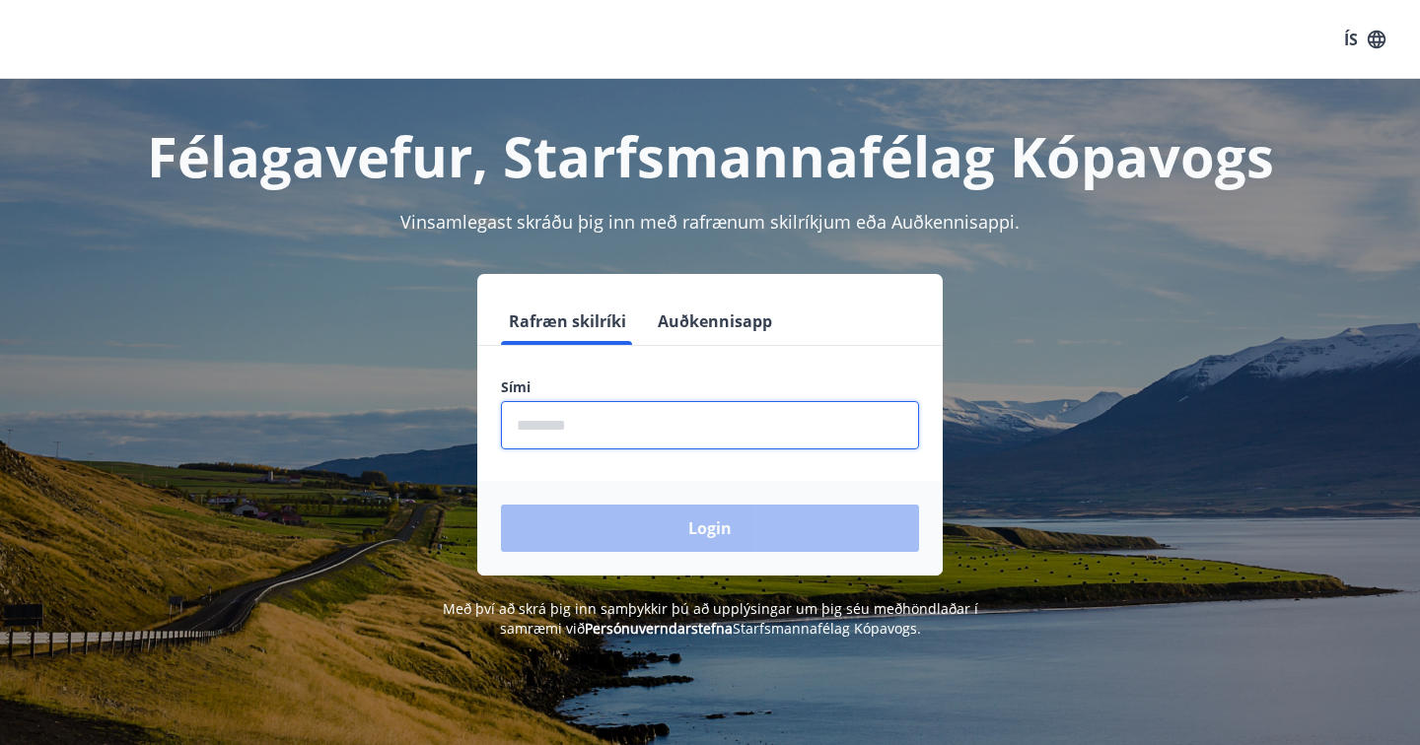
click at [736, 433] on input "phone" at bounding box center [710, 425] width 418 height 48
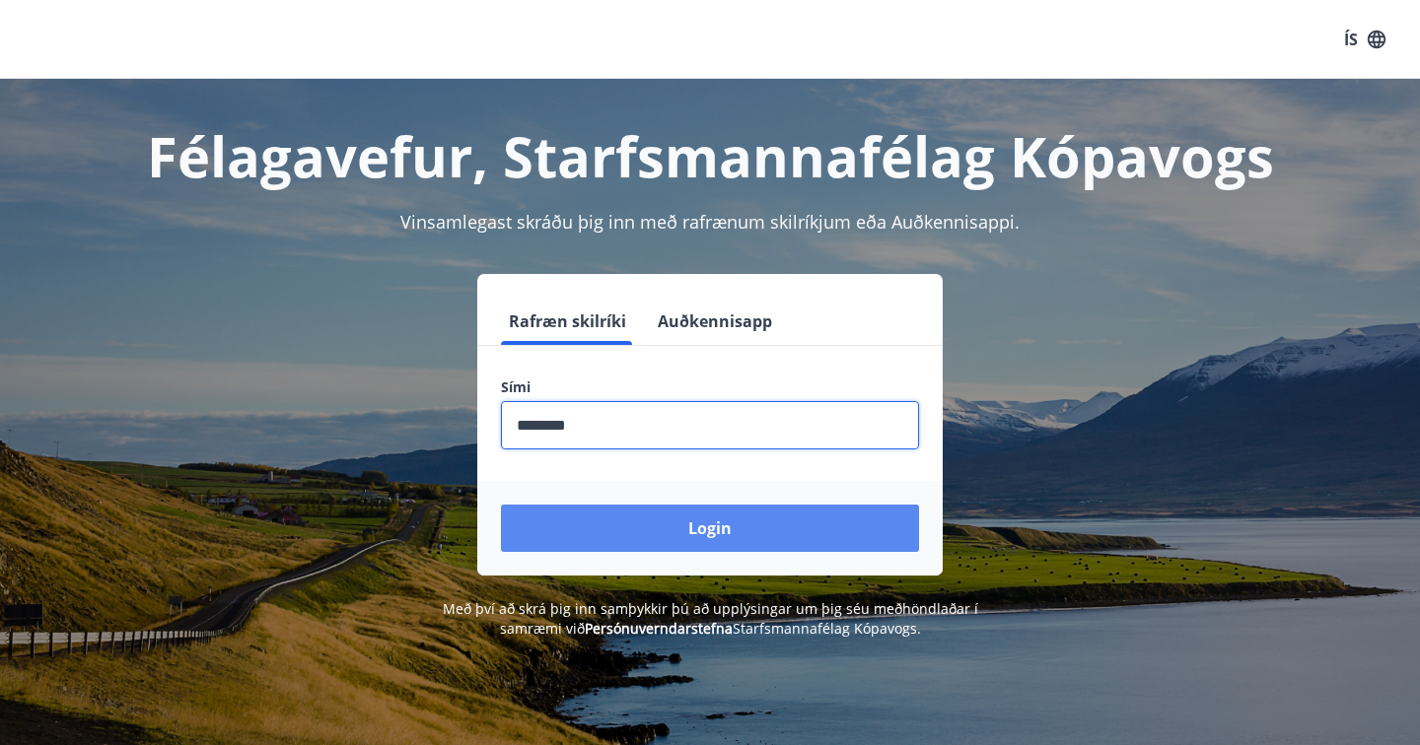
type input "********"
click at [708, 539] on button "Login" at bounding box center [710, 528] width 418 height 47
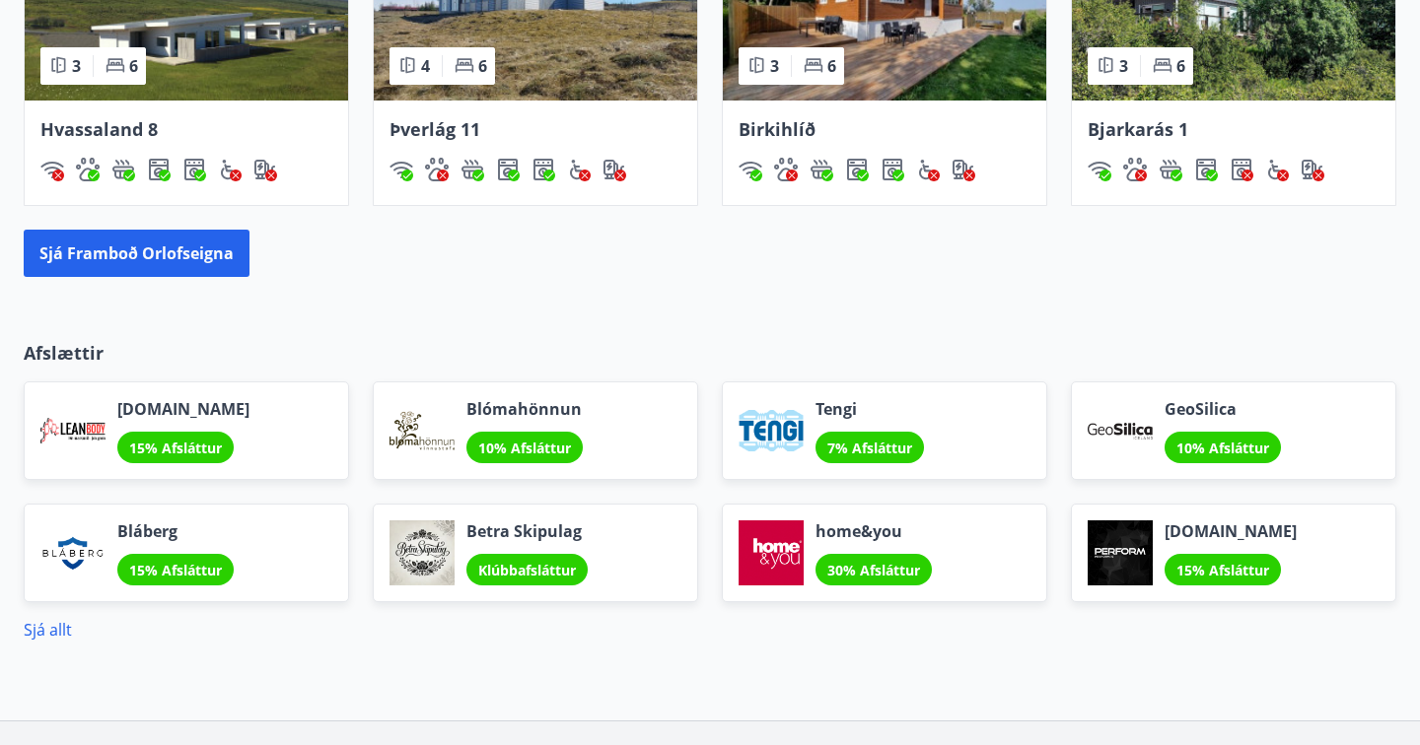
scroll to position [1380, 0]
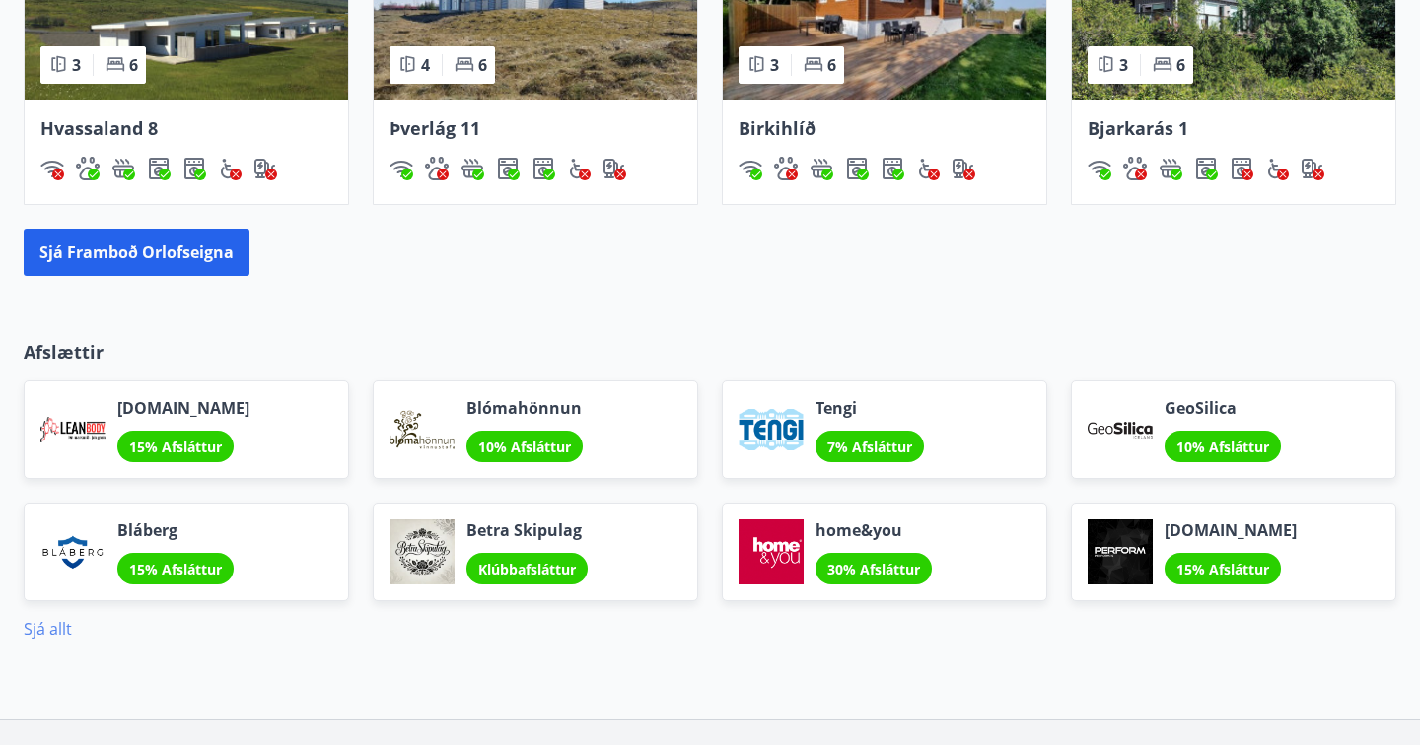
click at [39, 628] on link "Sjá allt" at bounding box center [48, 629] width 48 height 22
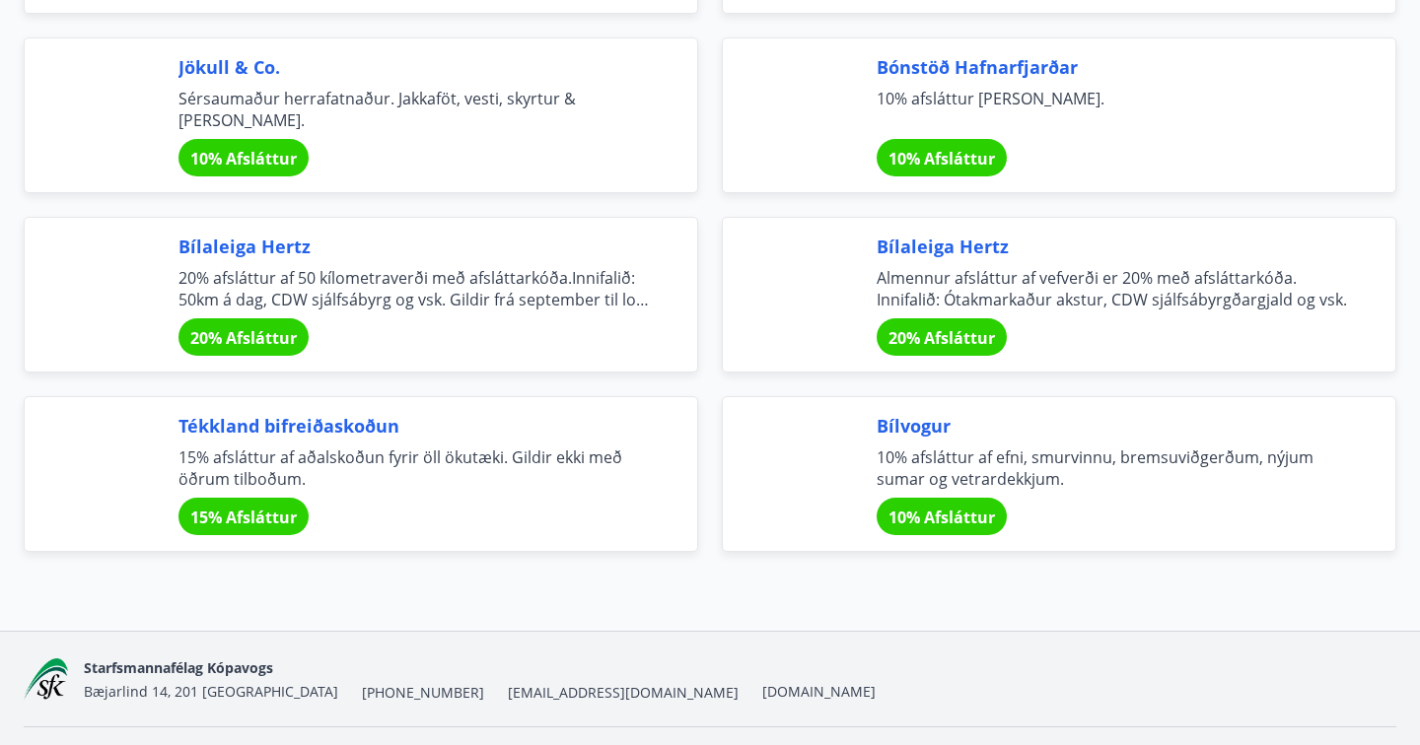
scroll to position [6550, 0]
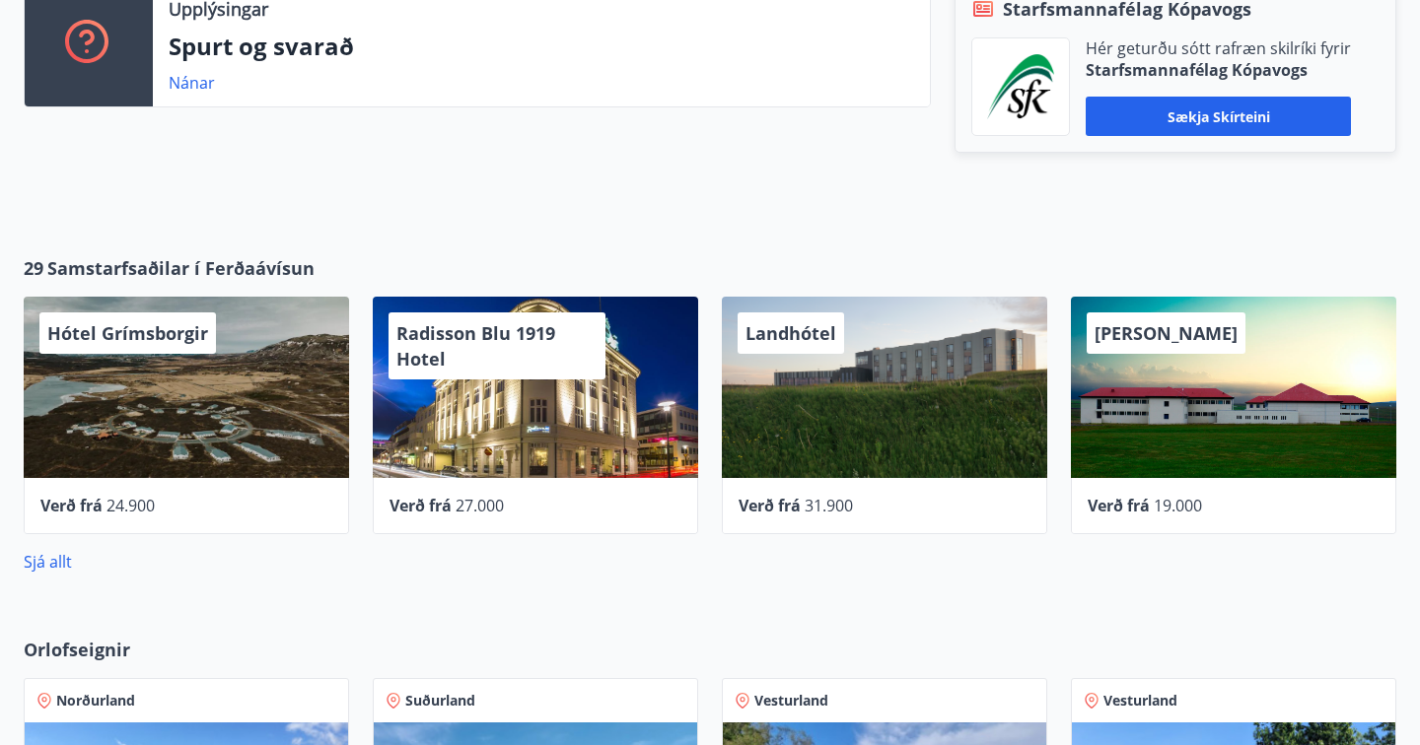
scroll to position [583, 0]
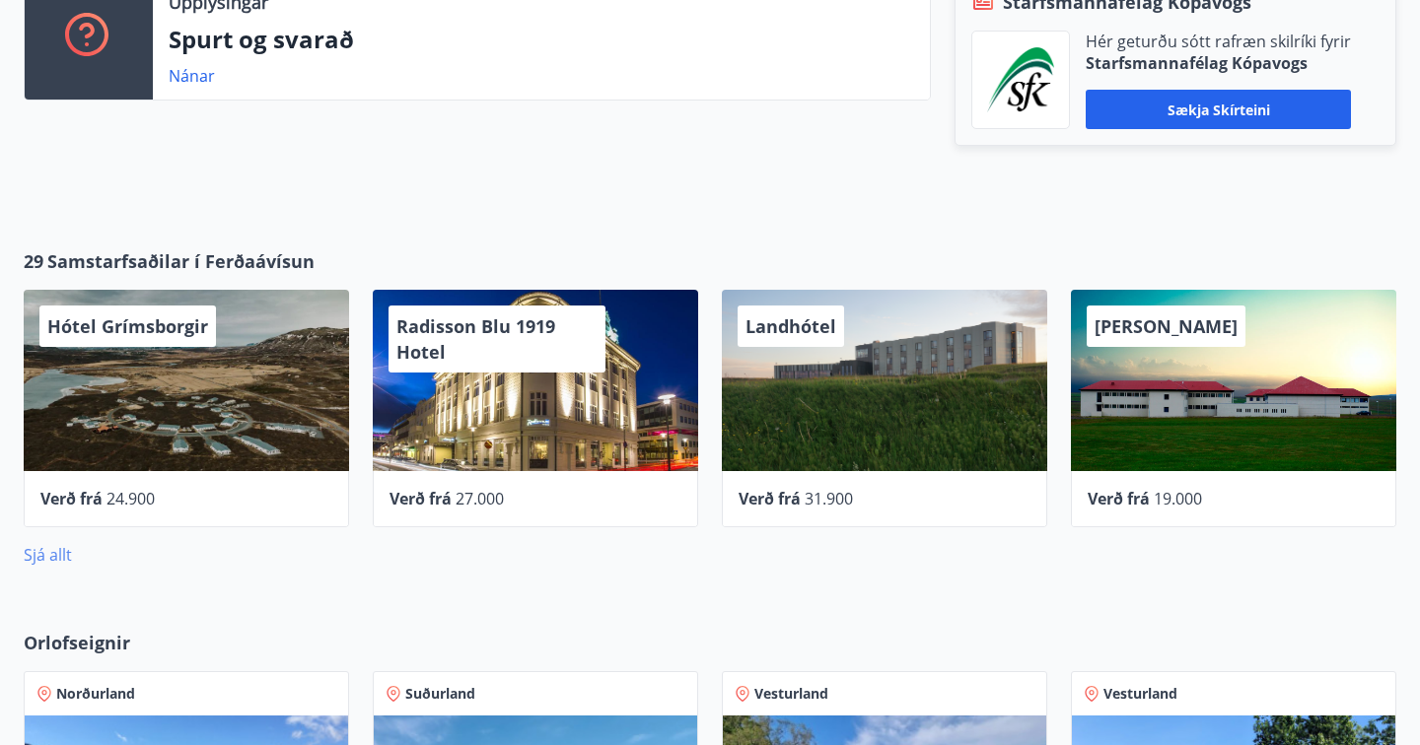
click at [49, 555] on link "Sjá allt" at bounding box center [48, 555] width 48 height 22
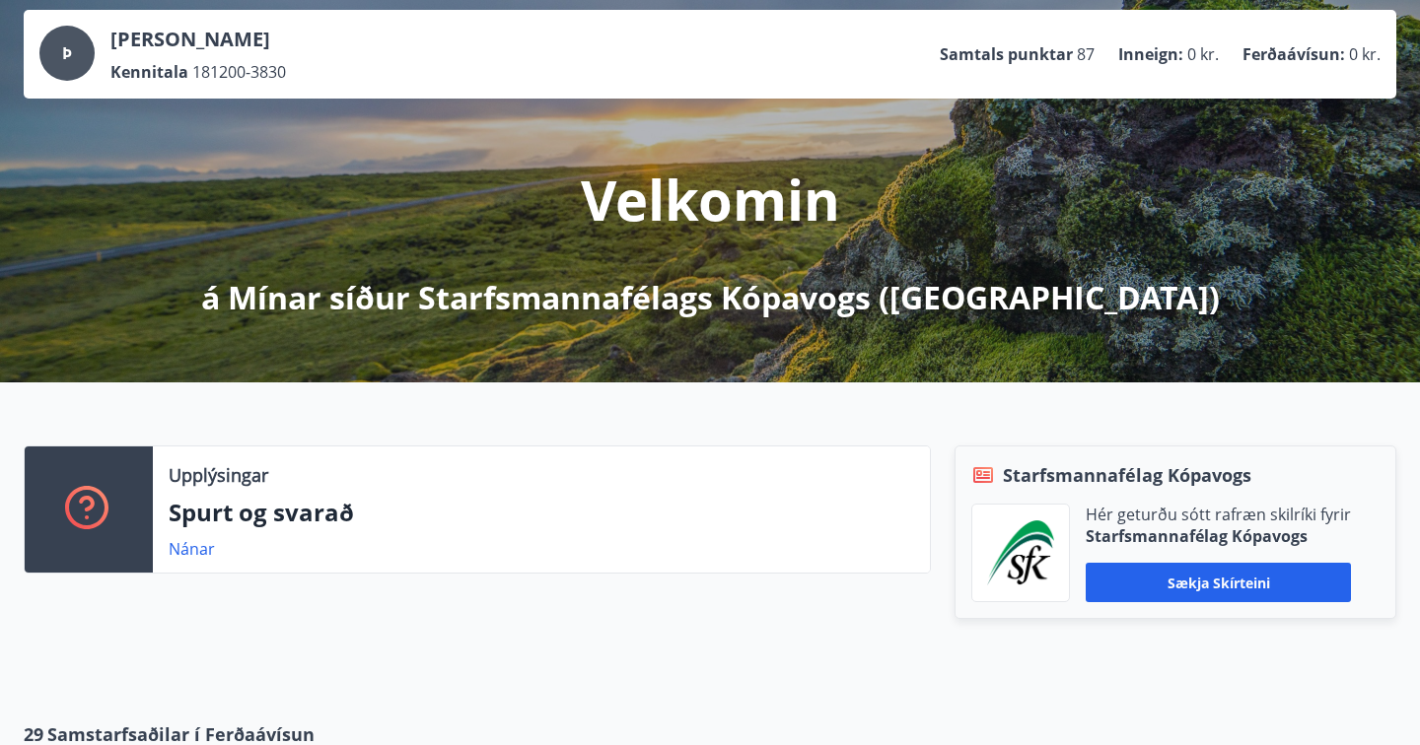
scroll to position [113, 0]
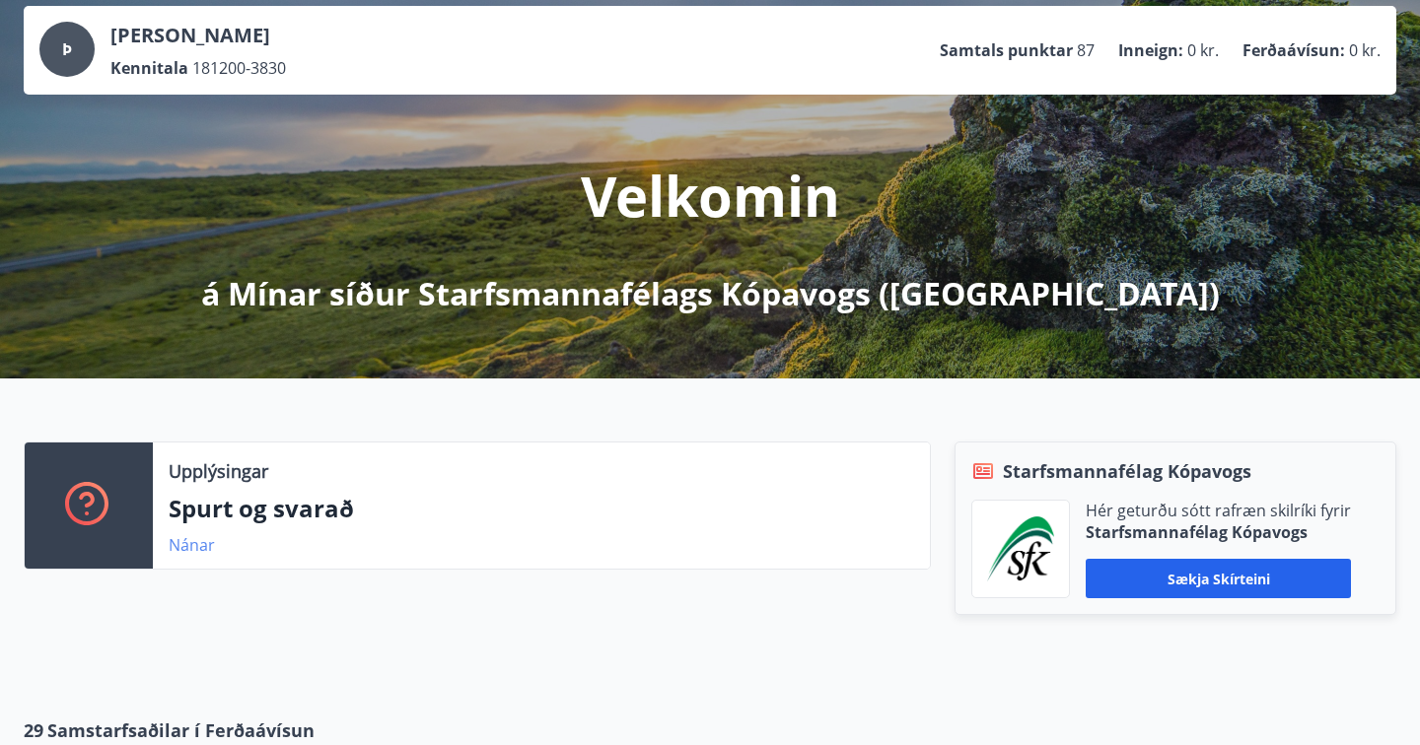
click at [200, 545] on link "Nánar" at bounding box center [192, 545] width 46 height 22
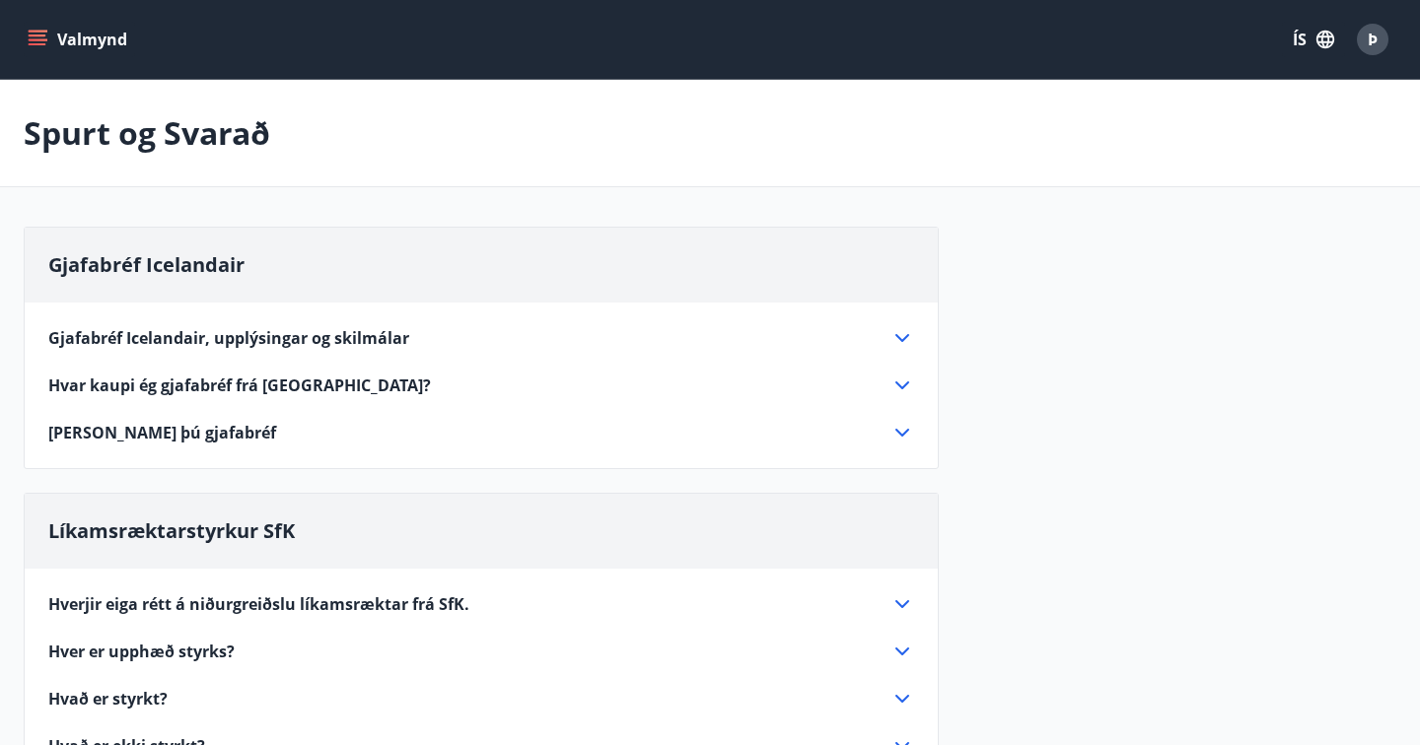
click at [408, 337] on div "Gjafabréf Icelandair, upplýsingar og skilmálar" at bounding box center [469, 338] width 842 height 22
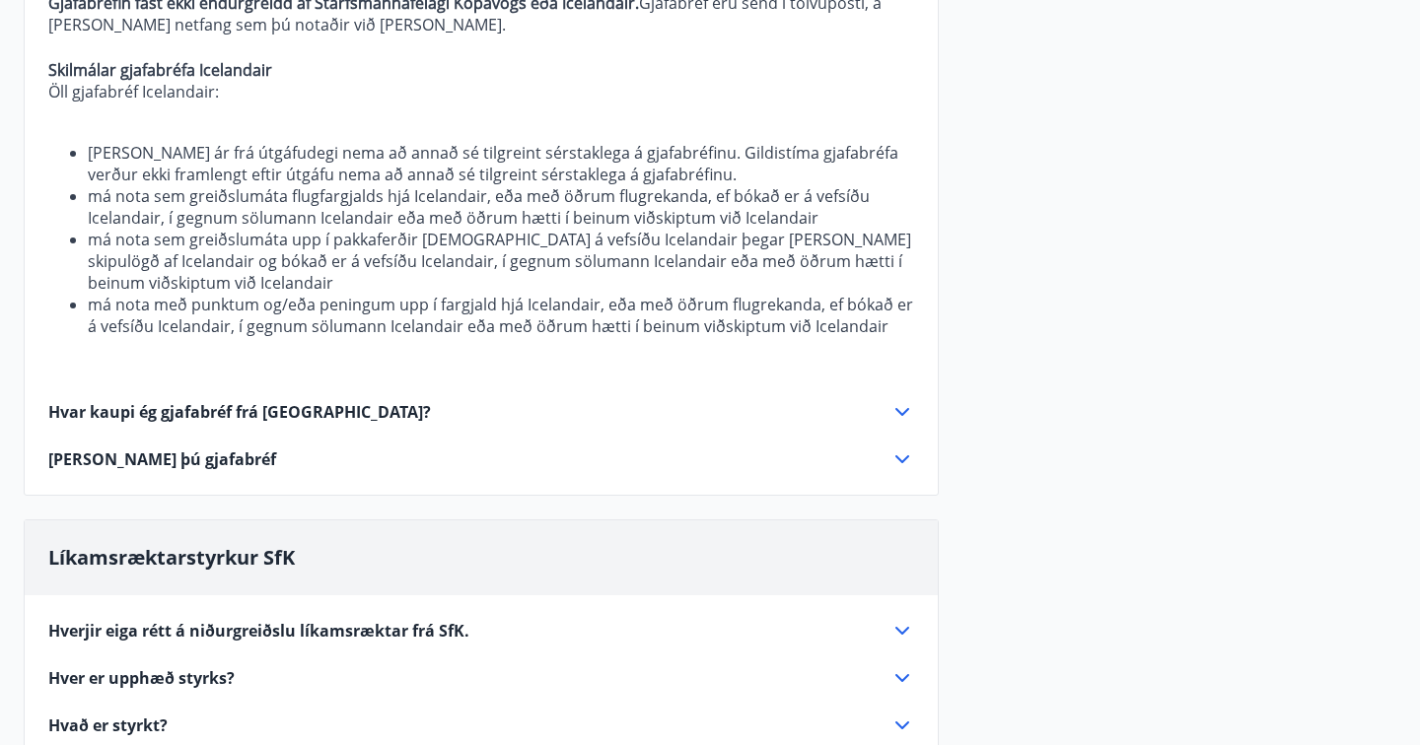
scroll to position [542, 0]
click at [298, 407] on span "Hvar kaupi ég gjafabréf frá [GEOGRAPHIC_DATA]?" at bounding box center [239, 411] width 383 height 22
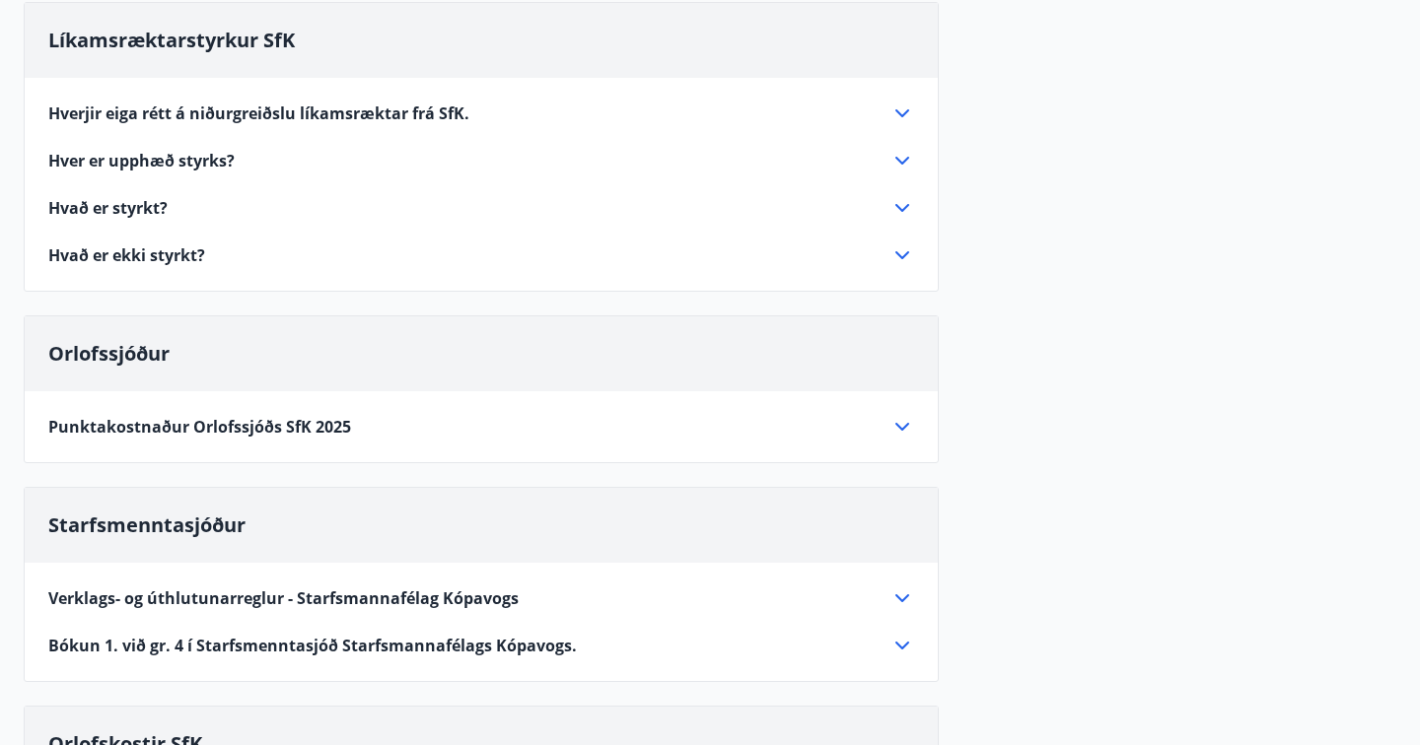
click at [323, 416] on span "Punktakostnaður Orlofssjóðs SfK 2025" at bounding box center [199, 427] width 303 height 22
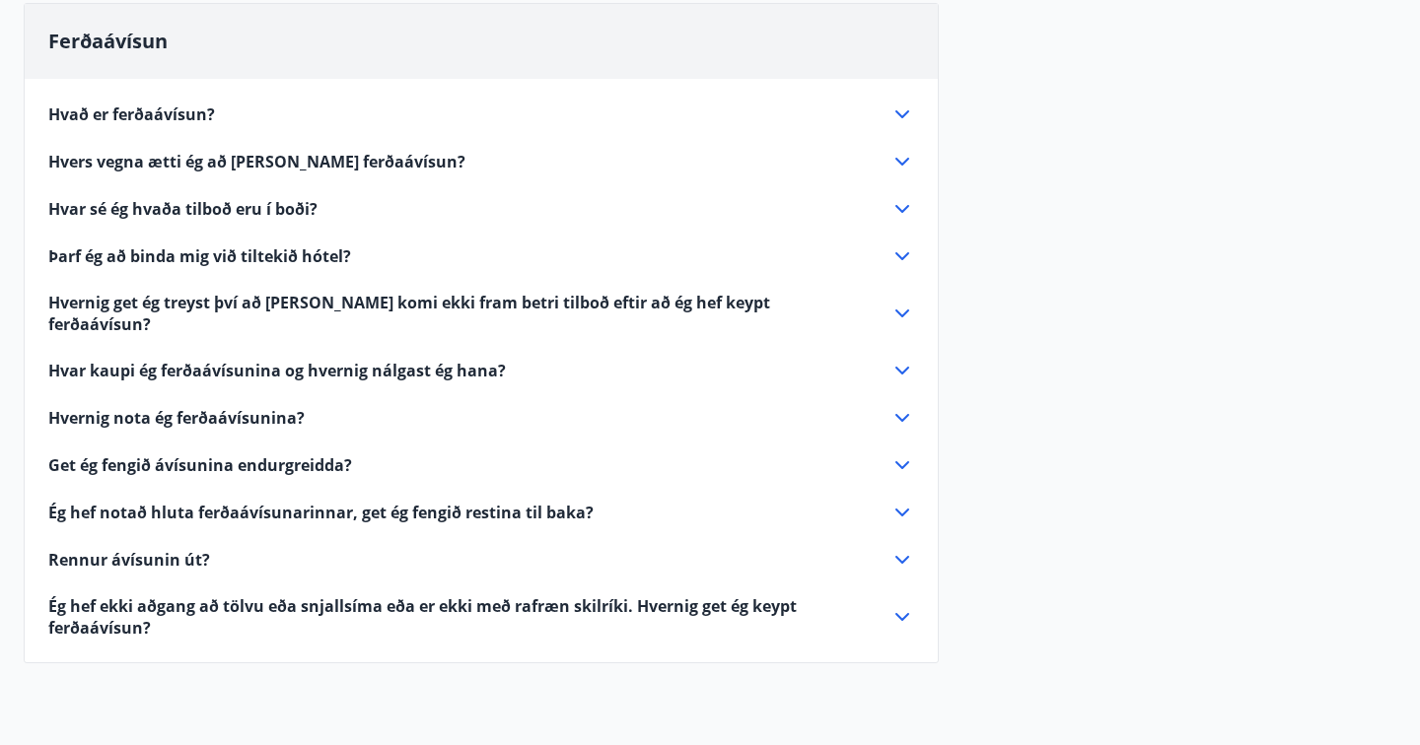
scroll to position [2358, 0]
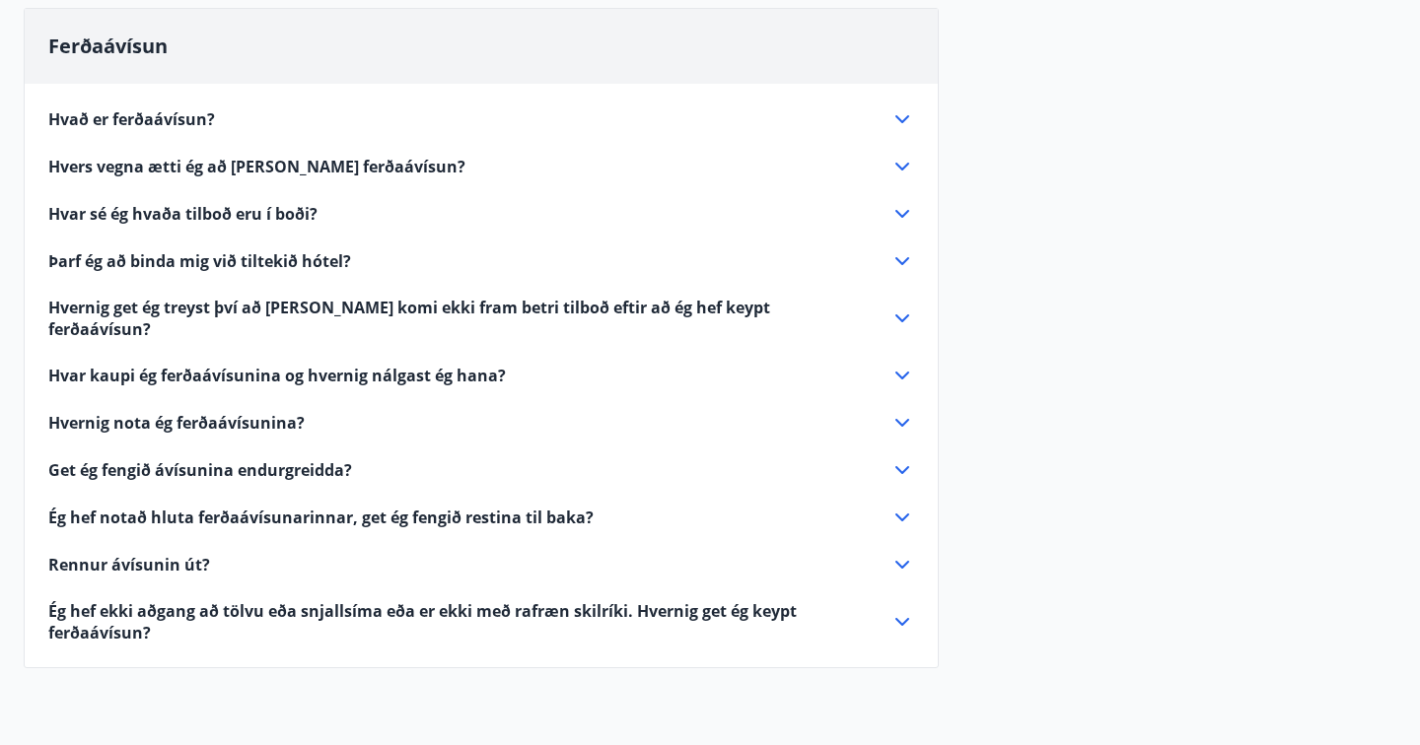
click at [609, 105] on div "Hvað er ferðaávísun? Ferðaávísun er inneign, sem þú getur notað til að greiða f…" at bounding box center [481, 364] width 913 height 560
click at [904, 119] on icon at bounding box center [902, 119] width 14 height 8
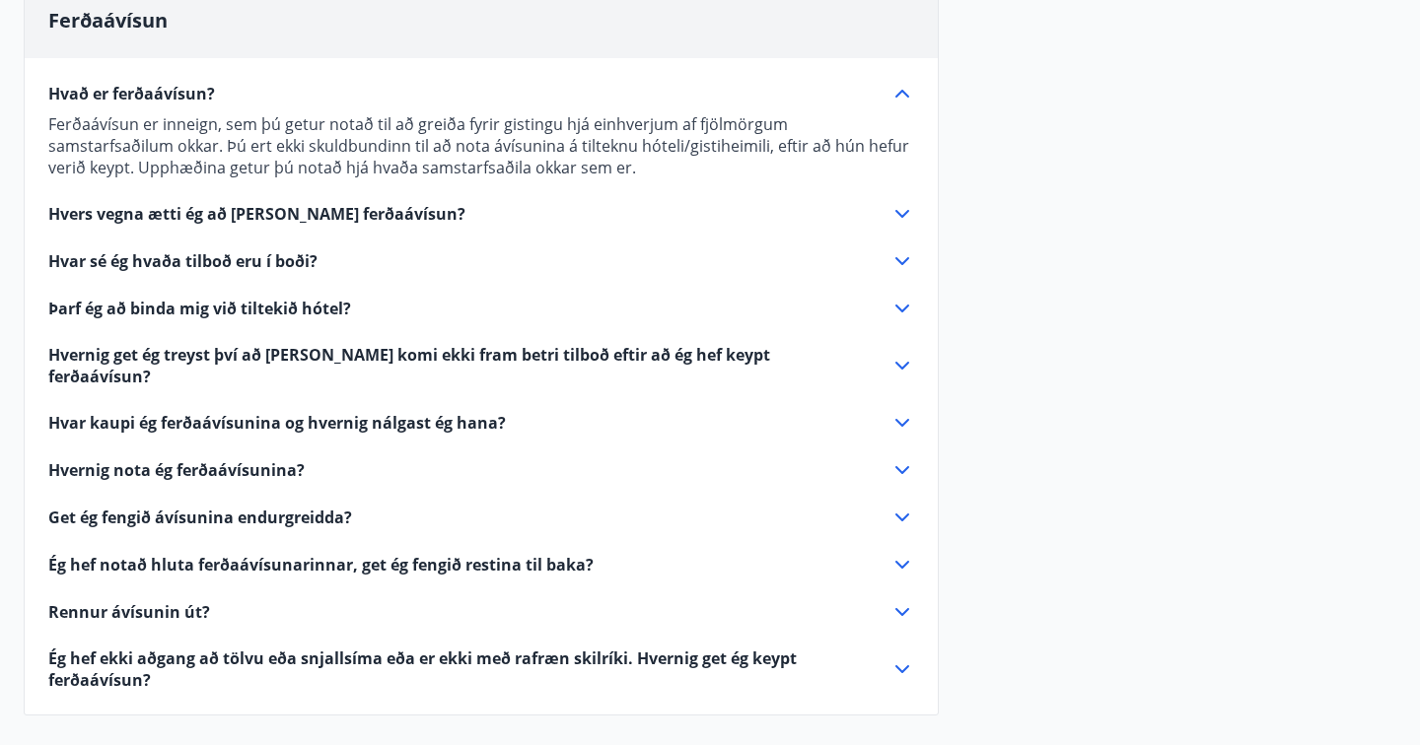
scroll to position [2023, 0]
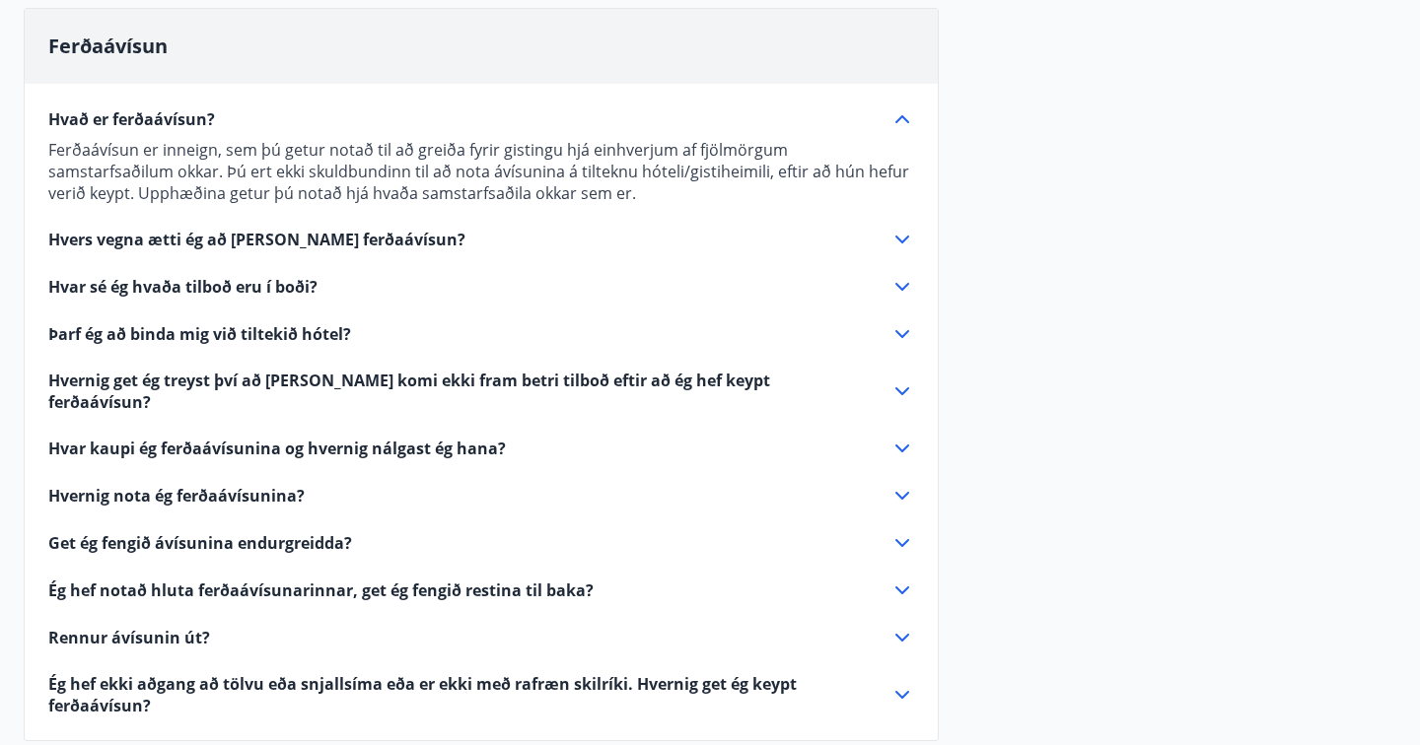
click at [894, 120] on icon at bounding box center [902, 119] width 24 height 24
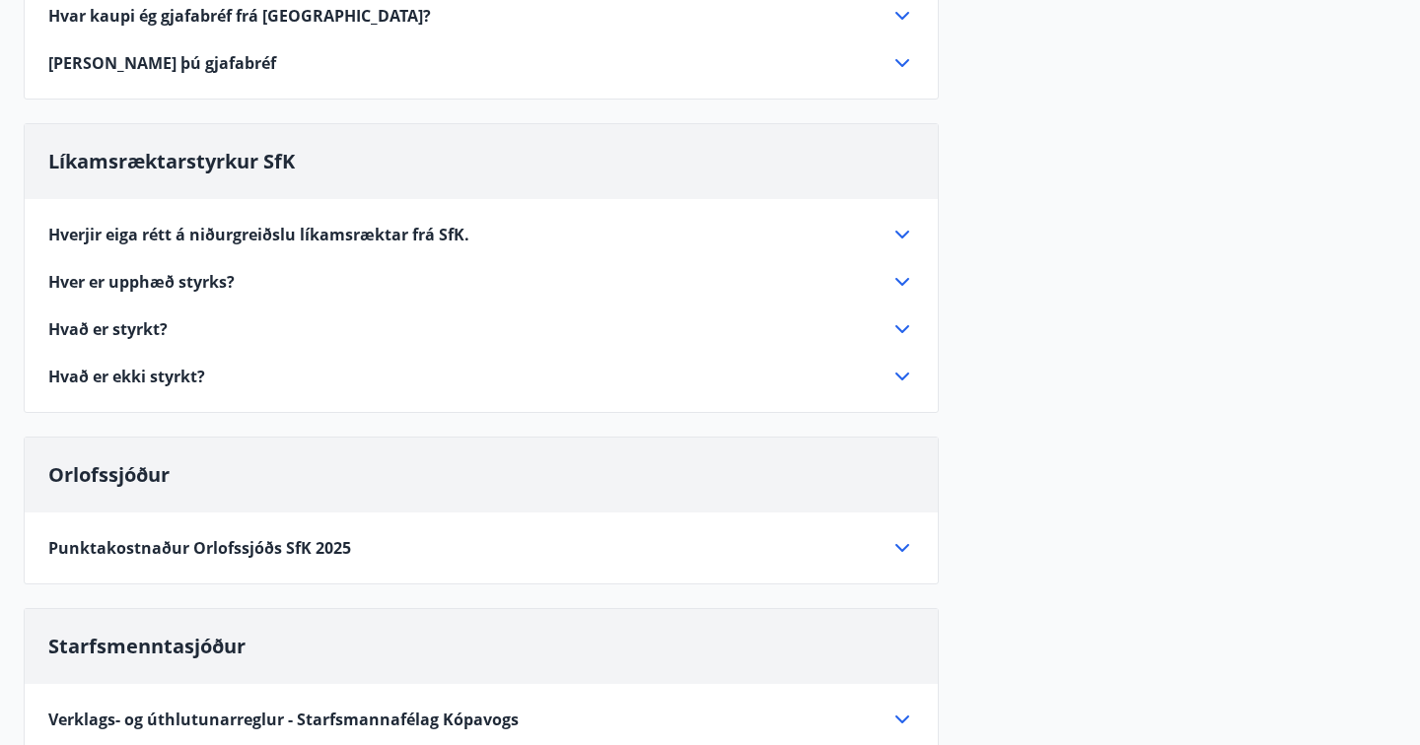
scroll to position [0, 0]
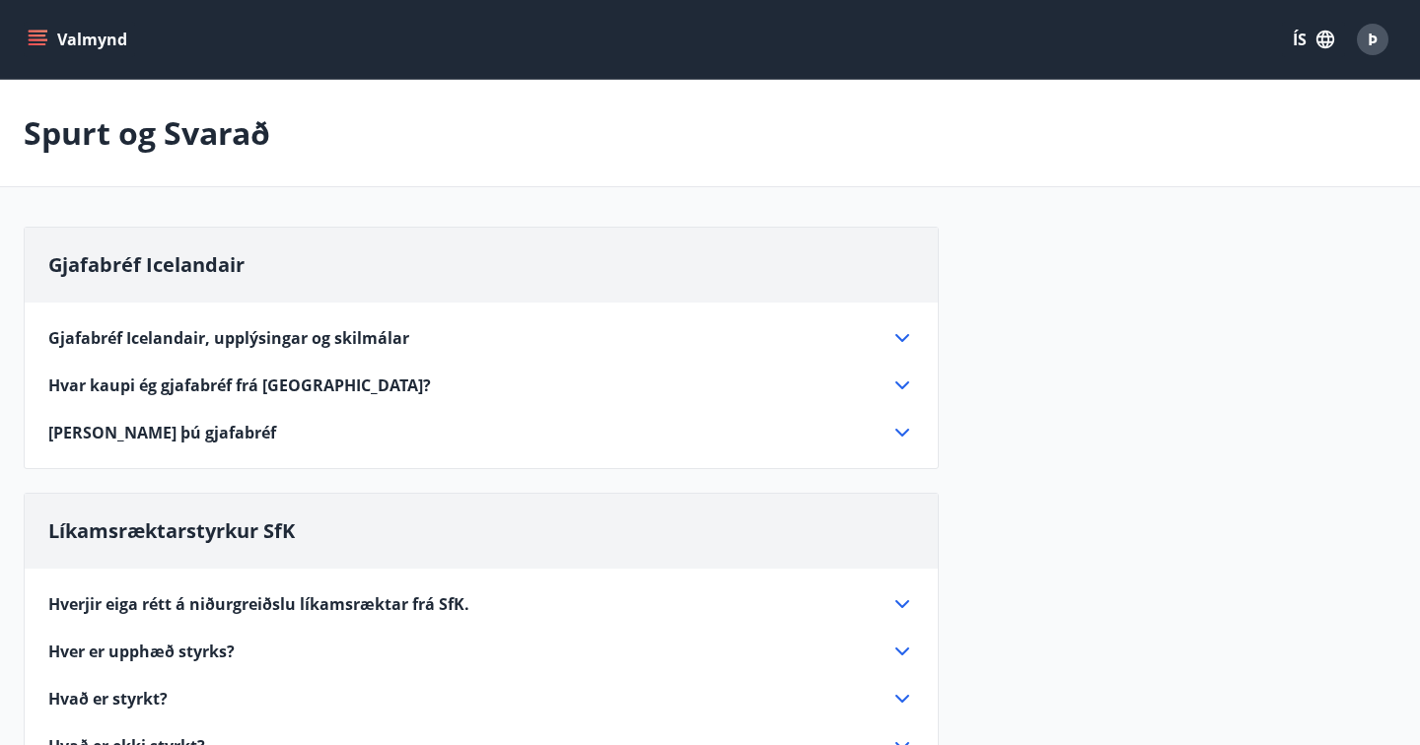
click at [901, 388] on icon at bounding box center [902, 386] width 14 height 8
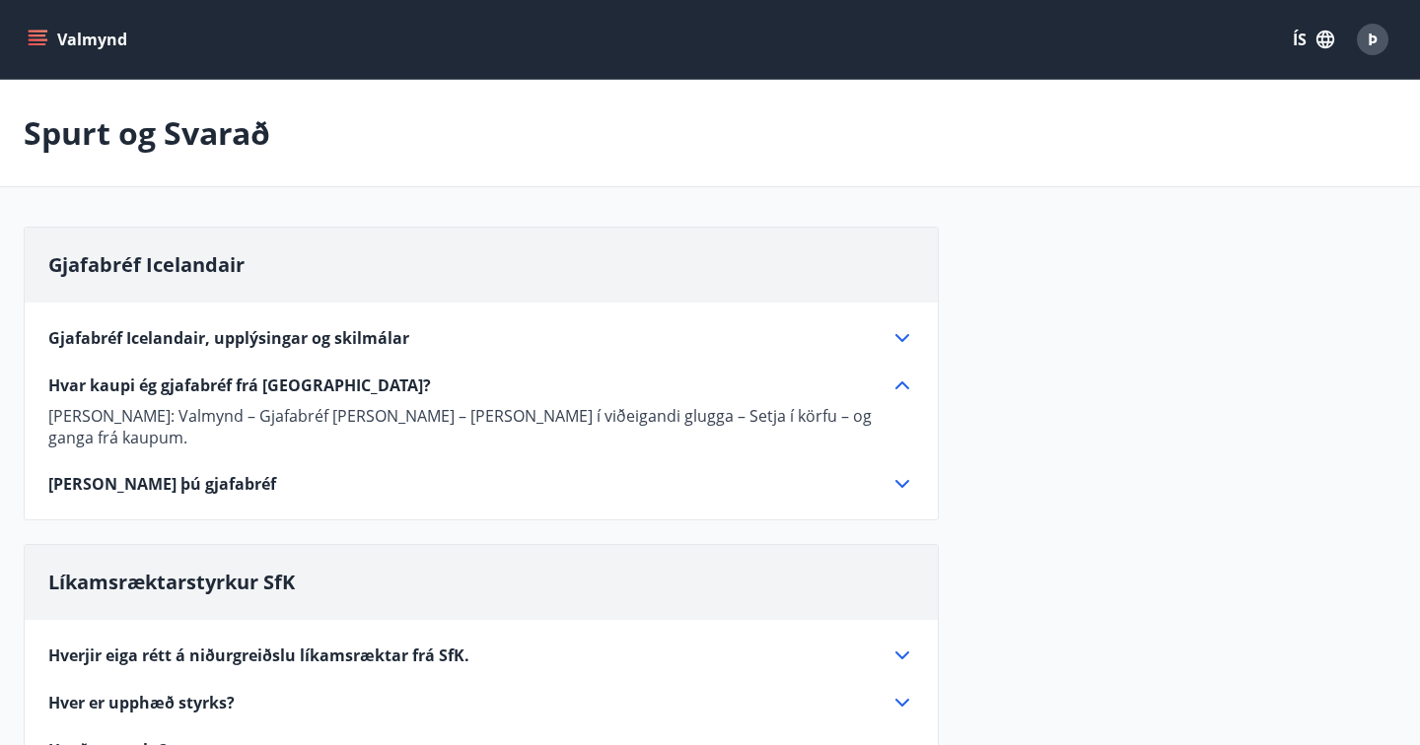
click at [73, 36] on button "Valmynd" at bounding box center [79, 39] width 111 height 35
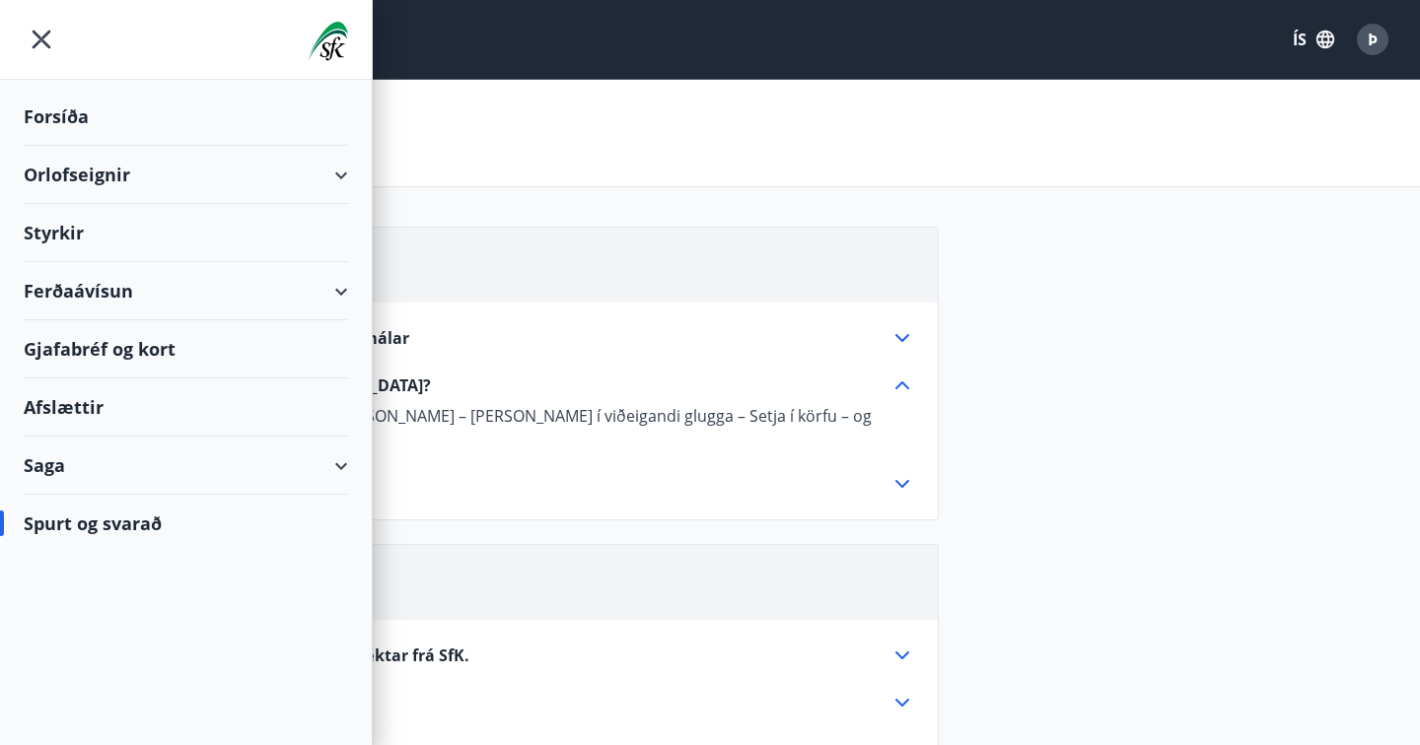
click at [175, 348] on div "Gjafabréf og kort" at bounding box center [186, 349] width 324 height 58
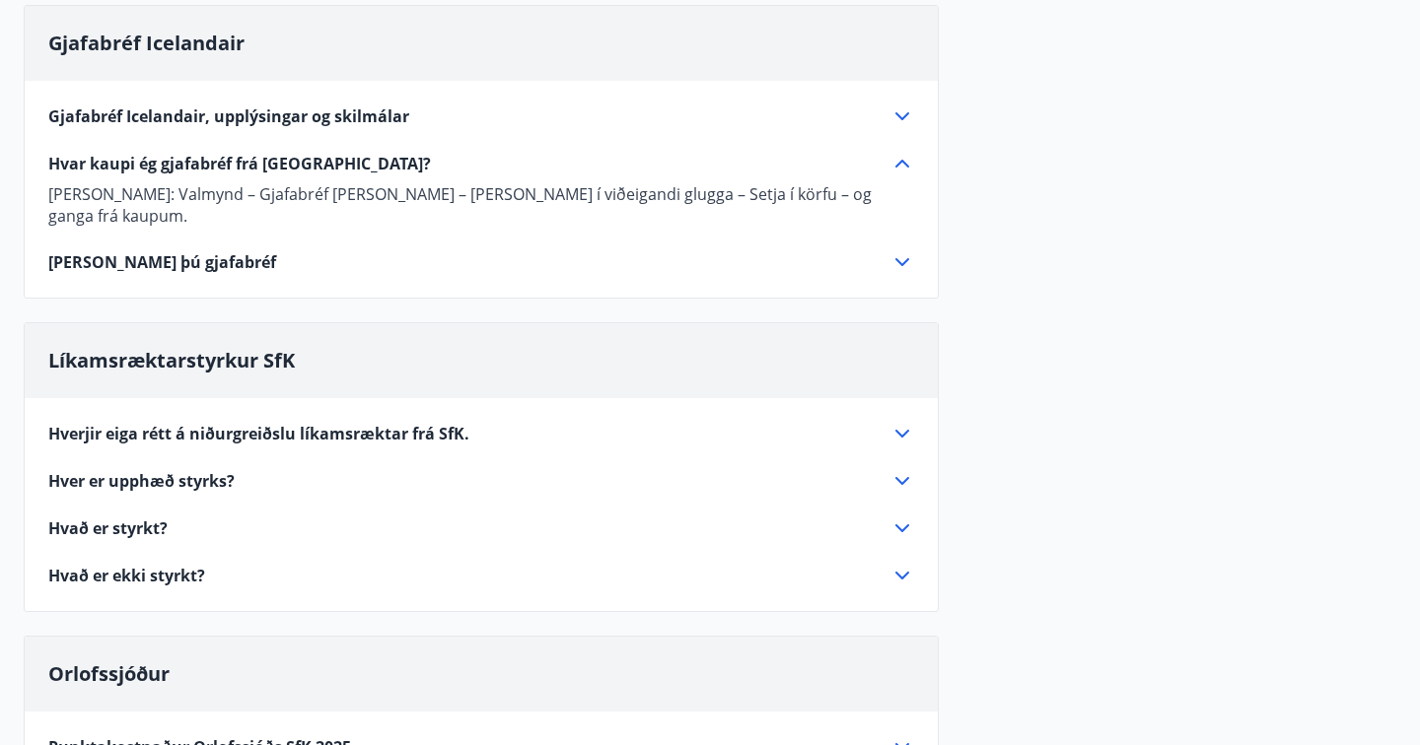
scroll to position [223, 0]
click at [910, 249] on icon at bounding box center [902, 261] width 24 height 24
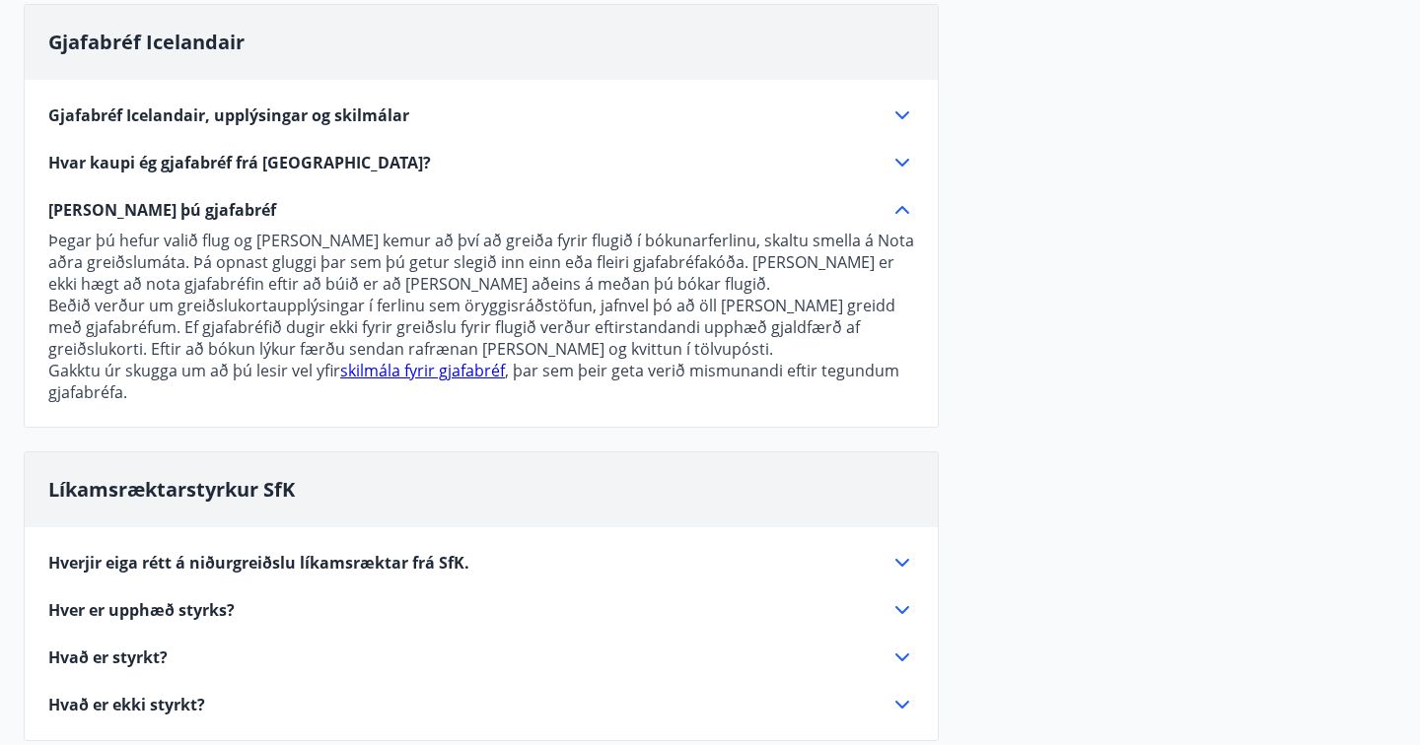
click at [560, 98] on div "Gjafabréf Icelandair, upplýsingar og skilmálar Gjafabréfin eru seld á 18.000 kr…" at bounding box center [481, 241] width 913 height 323
click at [735, 107] on div "Gjafabréf Icelandair, upplýsingar og skilmálar" at bounding box center [469, 116] width 842 height 22
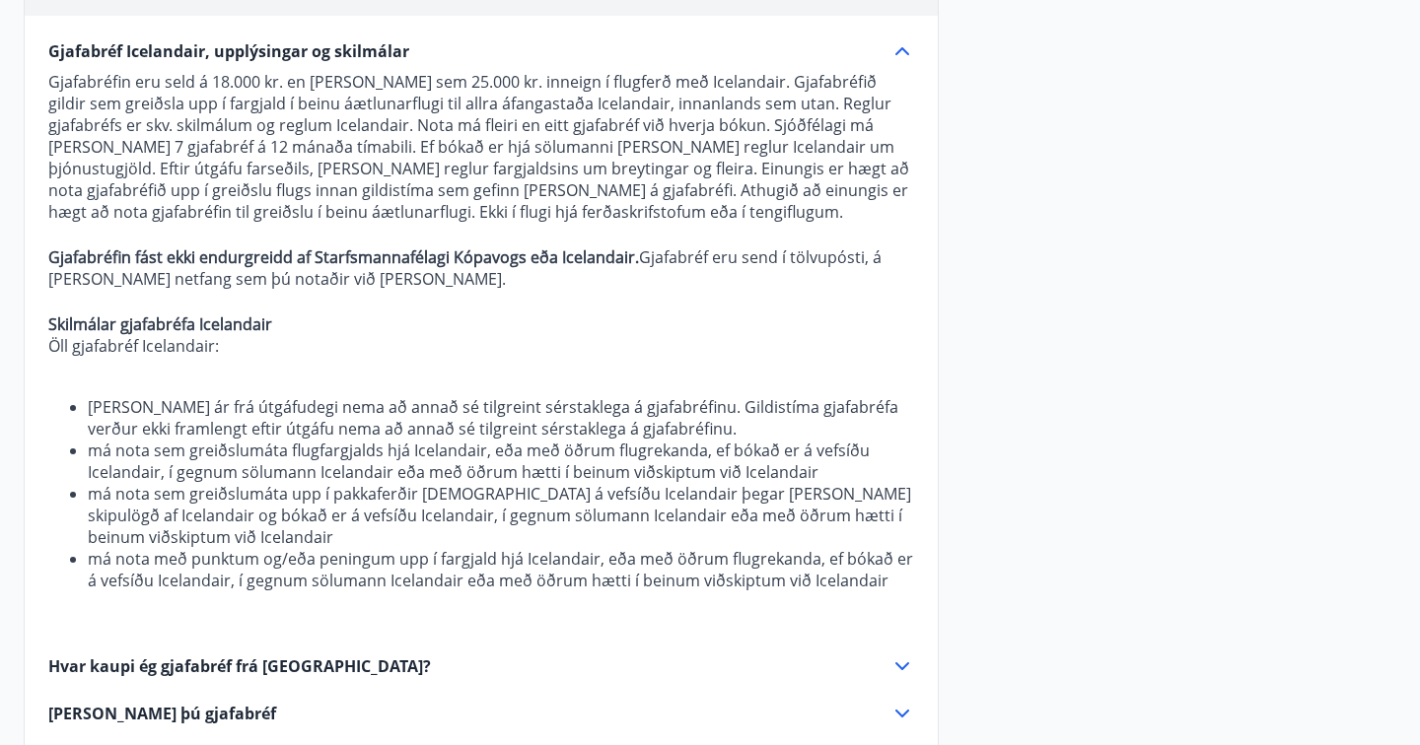
scroll to position [288, 0]
